Goal: Task Accomplishment & Management: Complete application form

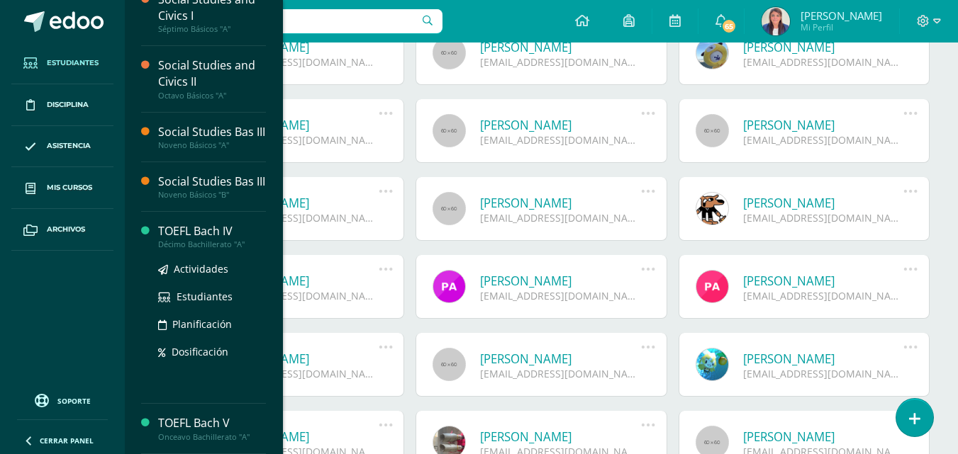
scroll to position [118, 0]
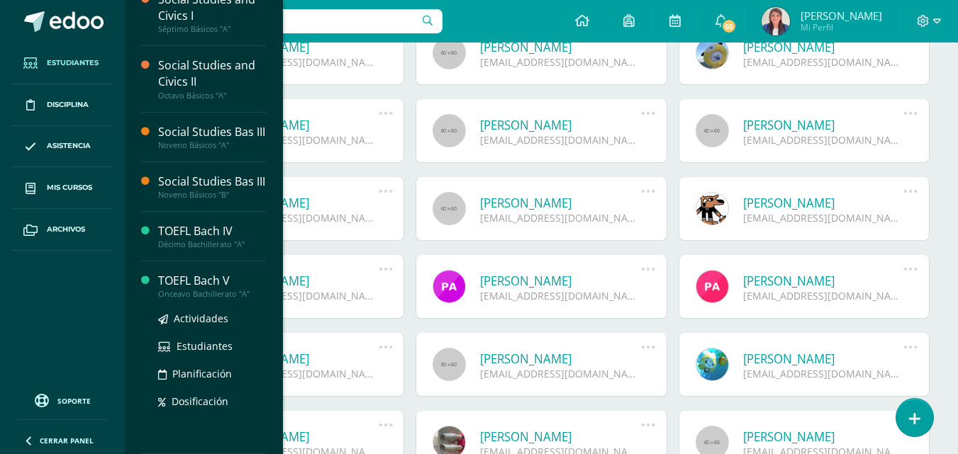
click at [208, 279] on div "TOEFL Bach V" at bounding box center [212, 281] width 108 height 16
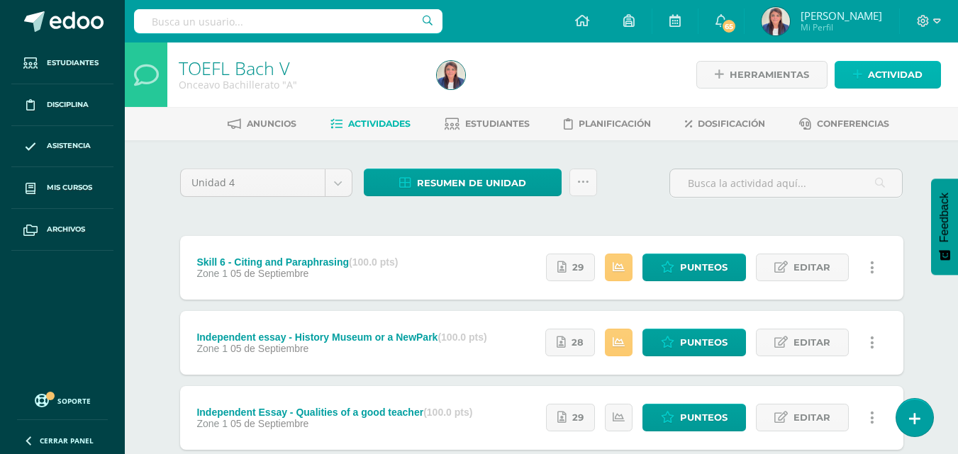
click at [895, 73] on span "Actividad" at bounding box center [895, 75] width 55 height 26
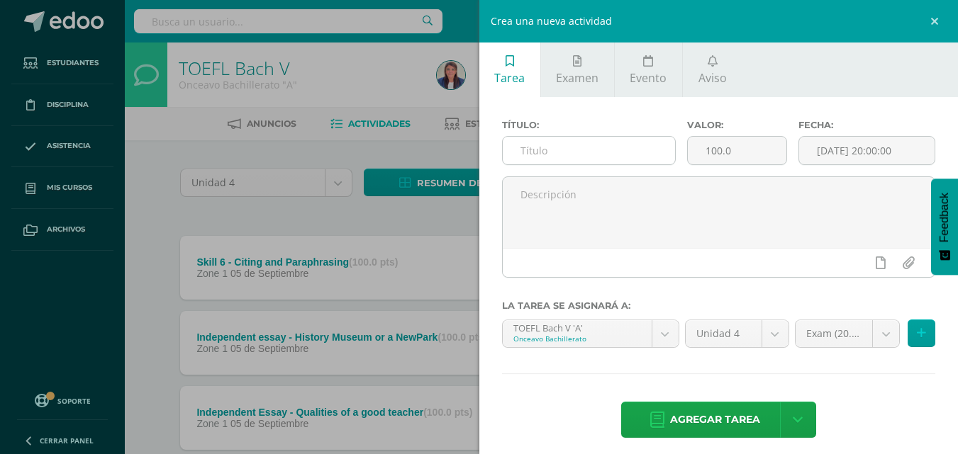
click at [587, 145] on input "text" at bounding box center [589, 151] width 172 height 28
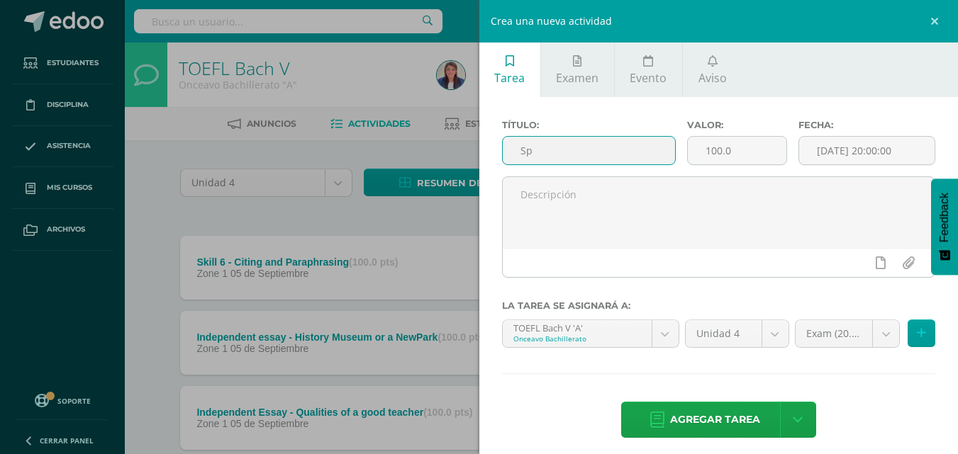
type input "S"
type input "E"
type input "Renaissance Speech"
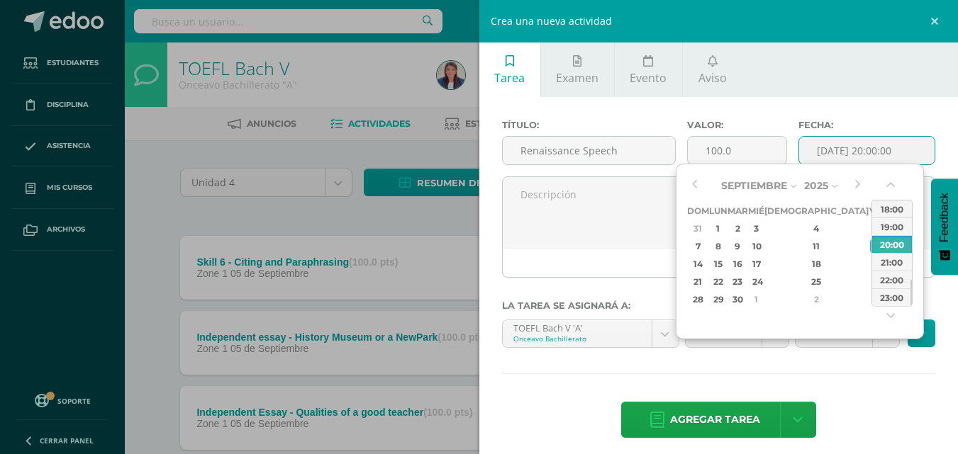
drag, startPoint x: 856, startPoint y: 163, endPoint x: 858, endPoint y: 155, distance: 7.9
click at [858, 155] on input "[DATE] 20:00:00" at bounding box center [866, 151] width 135 height 28
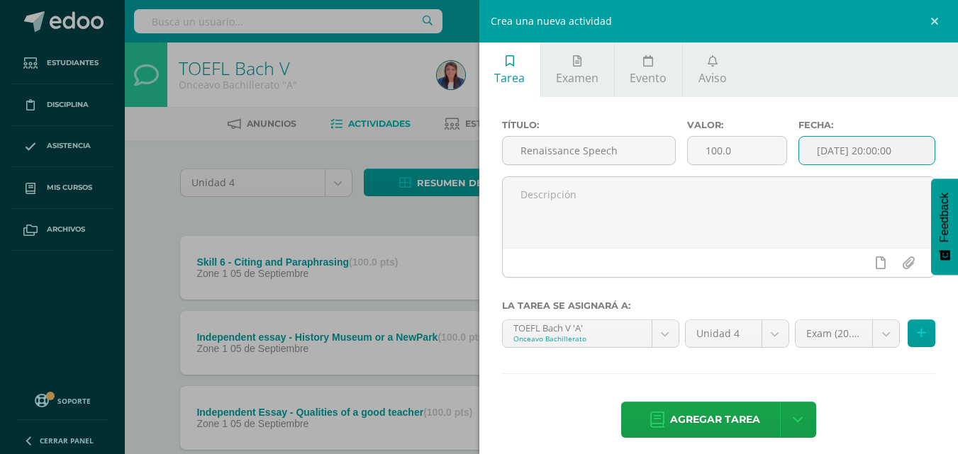
click at [858, 155] on input "[DATE] 20:00:00" at bounding box center [866, 151] width 135 height 28
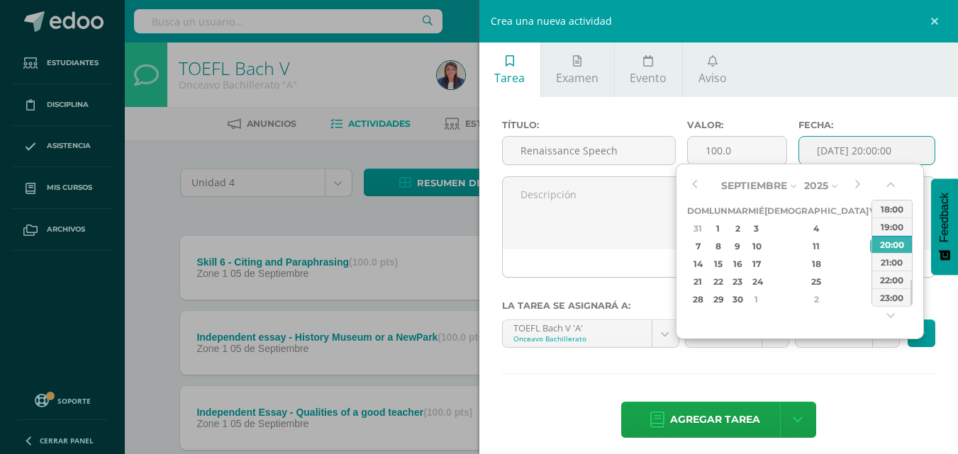
click at [858, 155] on input "[DATE] 20:00:00" at bounding box center [866, 151] width 135 height 28
click at [870, 247] on div "12" at bounding box center [876, 246] width 13 height 16
click at [899, 295] on div "23:00" at bounding box center [892, 298] width 40 height 18
type input "[DATE] 23:00"
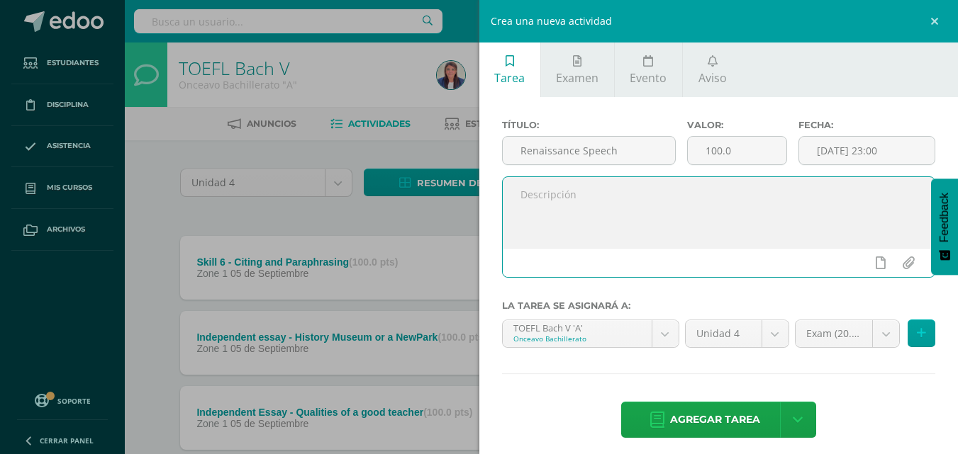
click at [585, 201] on textarea at bounding box center [719, 212] width 432 height 71
paste textarea "For the grace of [DEMOGRAPHIC_DATA] that brings salvation has appeared to all m…"
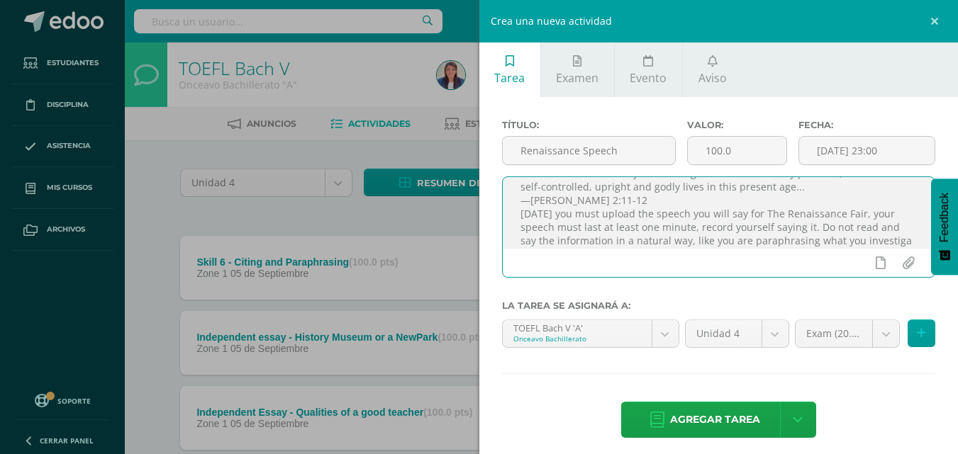
scroll to position [62, 0]
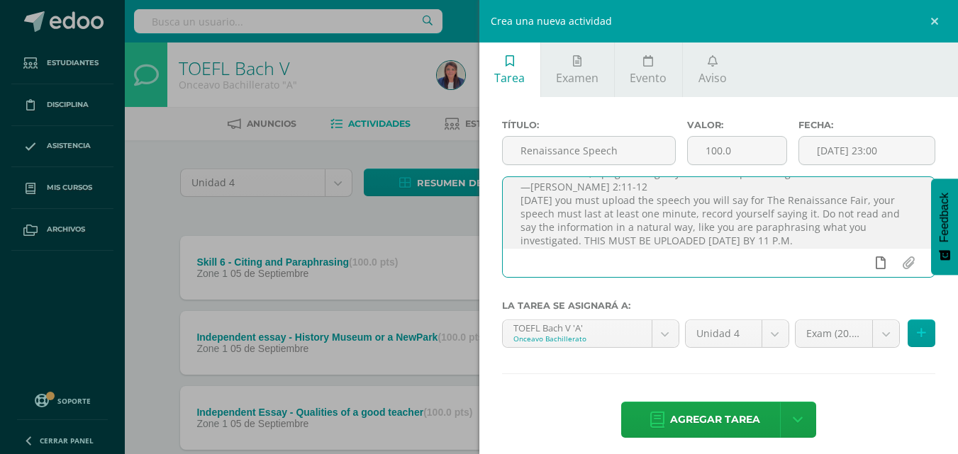
click at [875, 262] on icon at bounding box center [880, 263] width 10 height 13
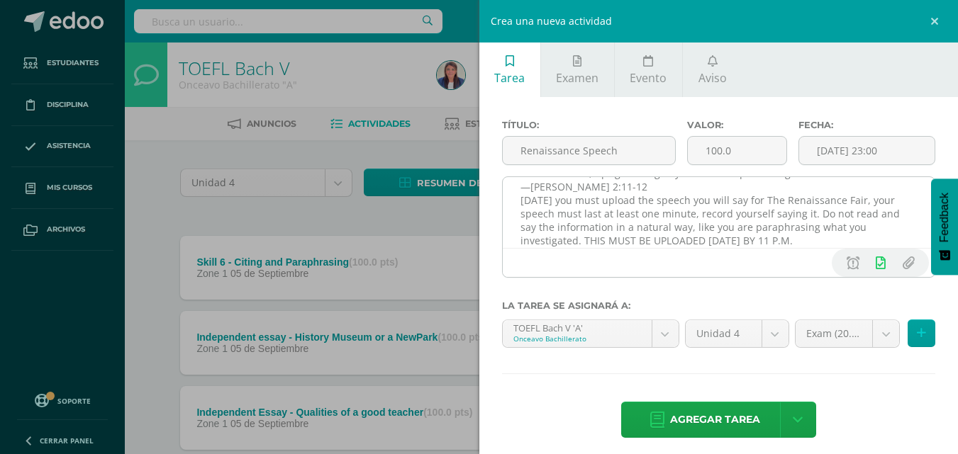
click at [800, 242] on textarea "Hello class, For the grace of [DEMOGRAPHIC_DATA] that brings salvation has appe…" at bounding box center [719, 212] width 432 height 71
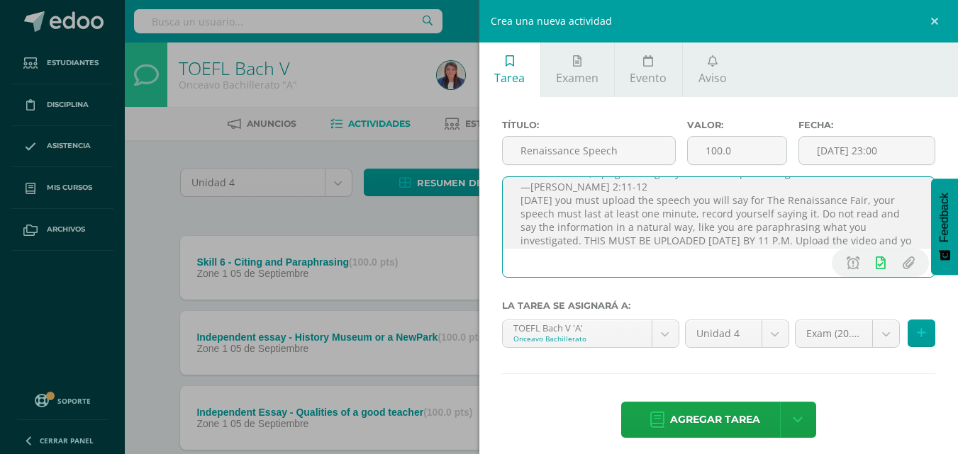
scroll to position [75, 0]
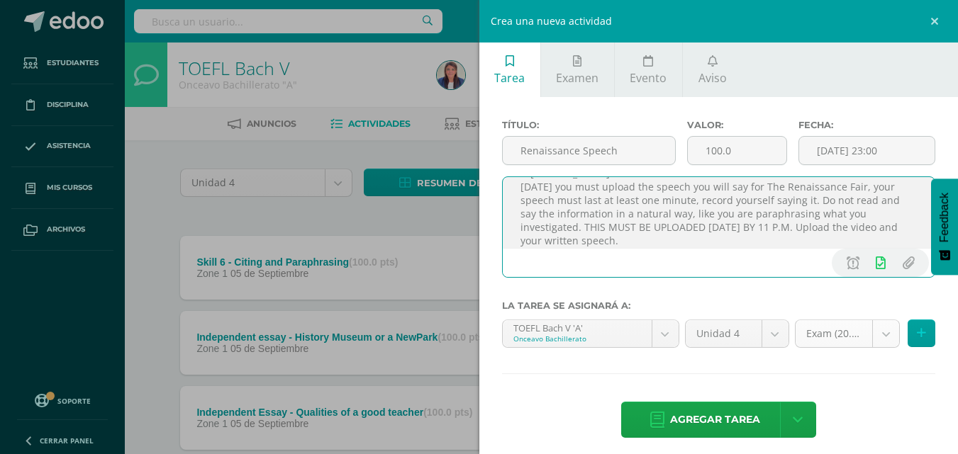
type textarea "Hello class, For the grace of [DEMOGRAPHIC_DATA] that brings salvation has appe…"
click at [820, 336] on body "Estudiantes Disciplina Asistencia Mis cursos Archivos Soporte Ayuda Reportar un…" at bounding box center [479, 310] width 958 height 620
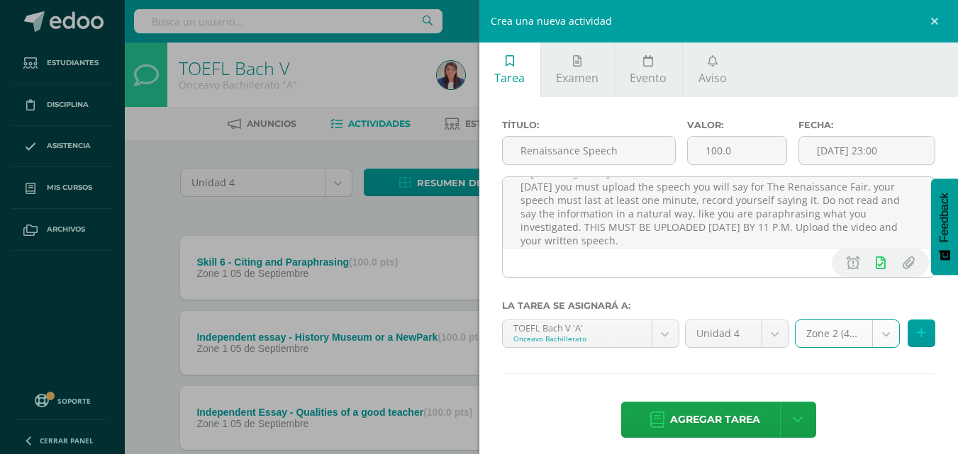
select select "30621"
click at [712, 413] on span "Agregar tarea" at bounding box center [715, 420] width 90 height 35
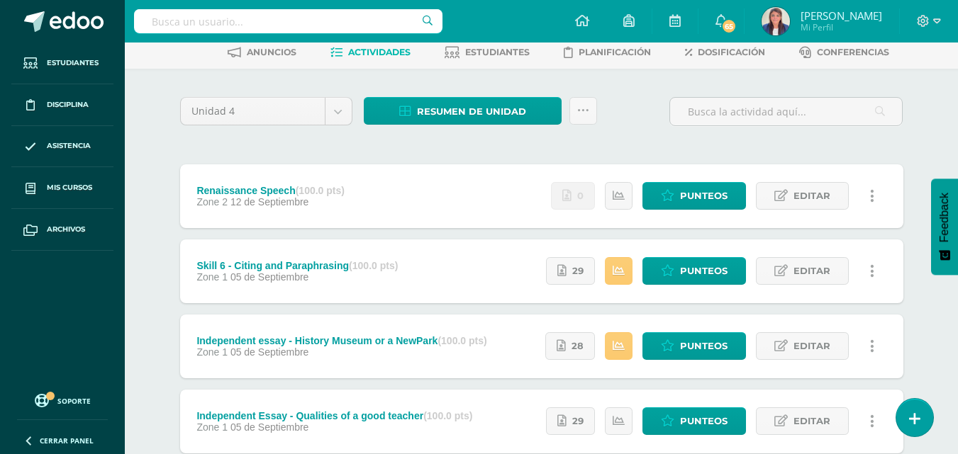
scroll to position [29, 0]
